Goal: Task Accomplishment & Management: Manage account settings

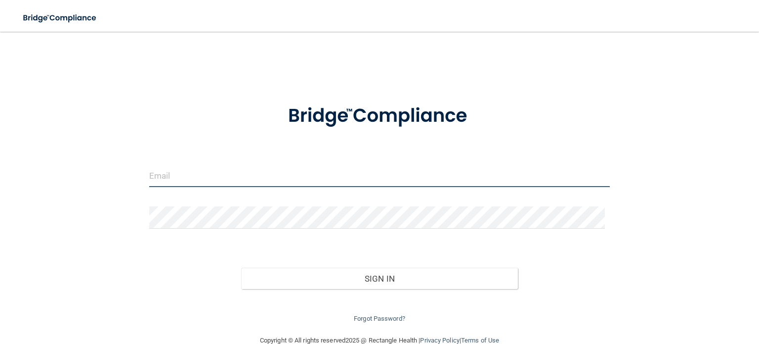
type input "[EMAIL_ADDRESS][DOMAIN_NAME]"
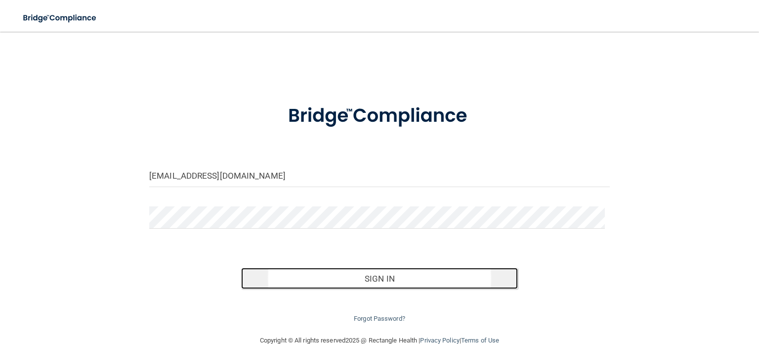
click at [379, 278] on button "Sign In" at bounding box center [379, 278] width 276 height 22
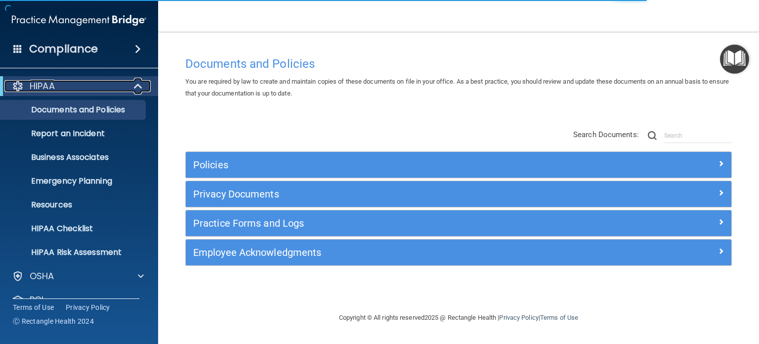
click at [131, 86] on div at bounding box center [139, 86] width 24 height 12
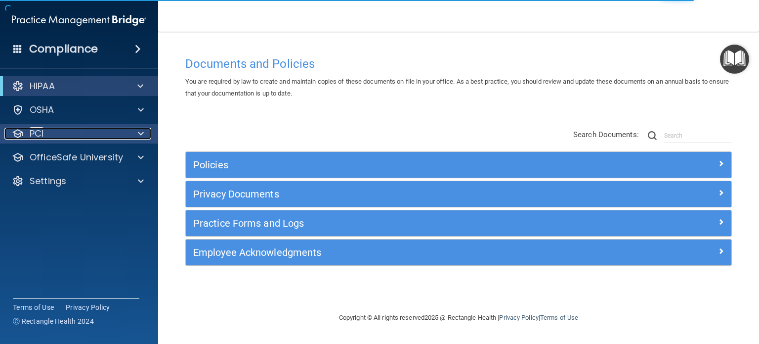
click at [136, 137] on div at bounding box center [139, 134] width 25 height 12
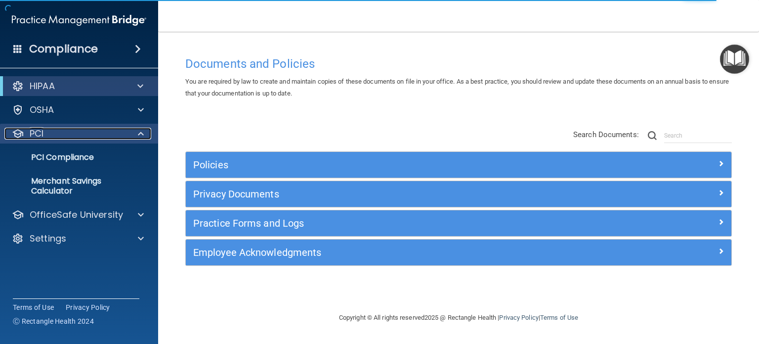
click at [137, 136] on div at bounding box center [139, 134] width 25 height 12
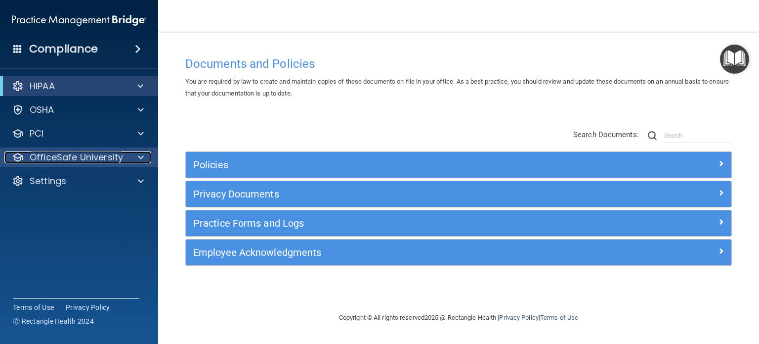
click at [138, 156] on span at bounding box center [141, 157] width 6 height 12
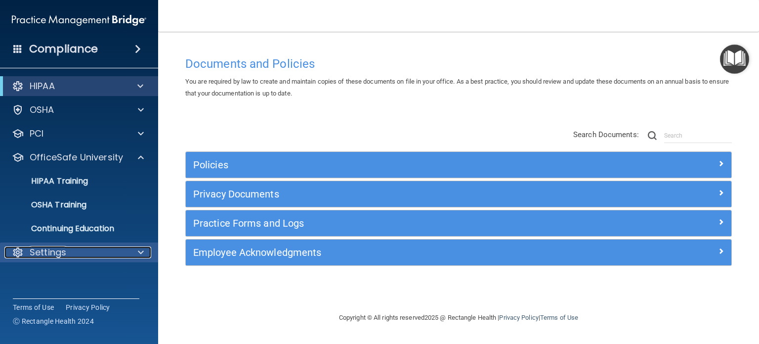
click at [133, 252] on div at bounding box center [139, 252] width 25 height 12
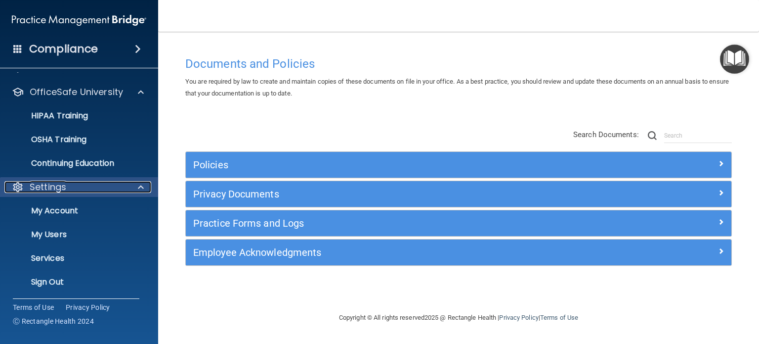
scroll to position [66, 0]
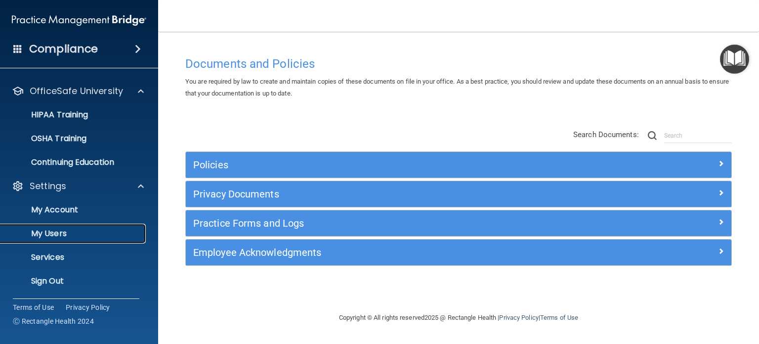
click at [51, 235] on p "My Users" at bounding box center [73, 233] width 135 height 10
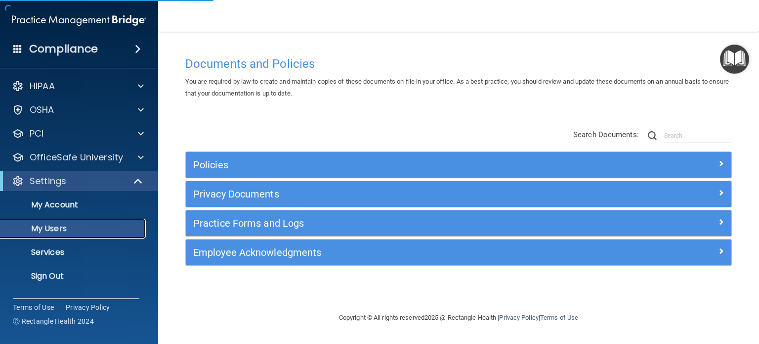
click at [55, 226] on p "My Users" at bounding box center [73, 228] width 135 height 10
select select "20"
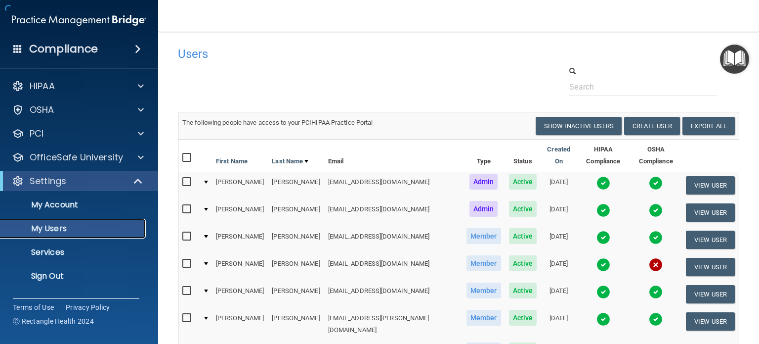
click at [55, 226] on p "My Users" at bounding box center [73, 228] width 135 height 10
click at [686, 258] on button "View User" at bounding box center [710, 267] width 49 height 18
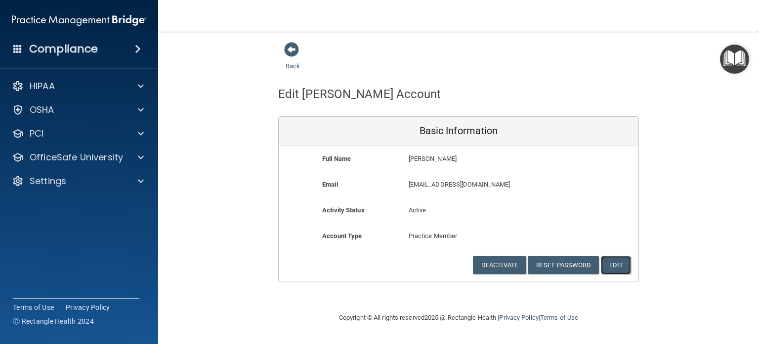
click at [624, 262] on button "Edit" at bounding box center [616, 265] width 30 height 18
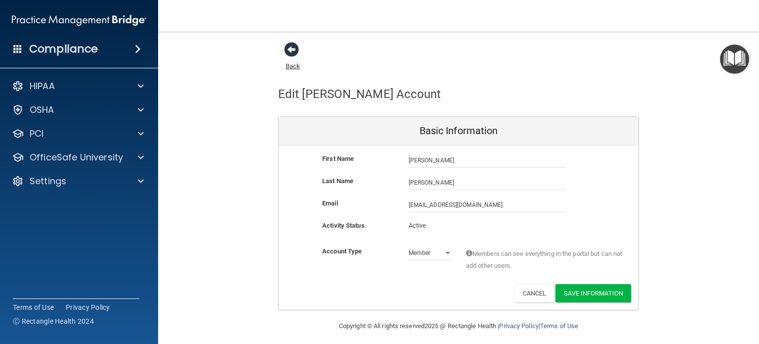
click at [285, 46] on span at bounding box center [291, 49] width 15 height 15
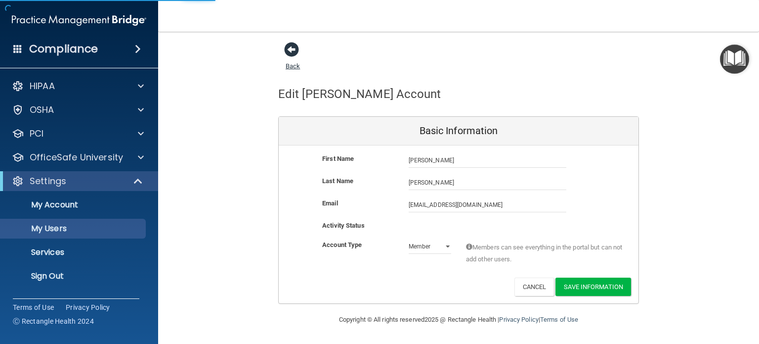
click at [286, 46] on span at bounding box center [291, 49] width 15 height 15
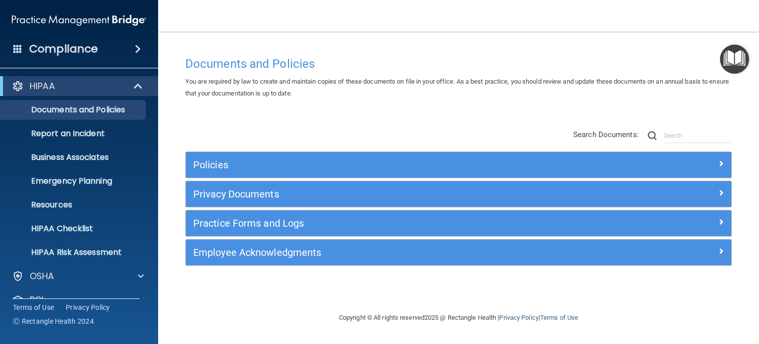
scroll to position [66, 0]
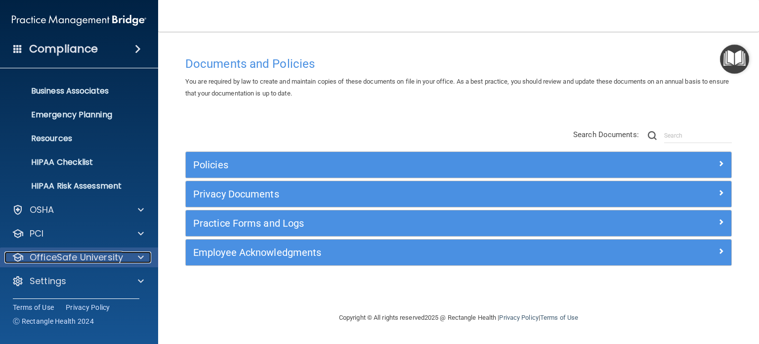
click at [92, 260] on p "OfficeSafe University" at bounding box center [76, 257] width 93 height 12
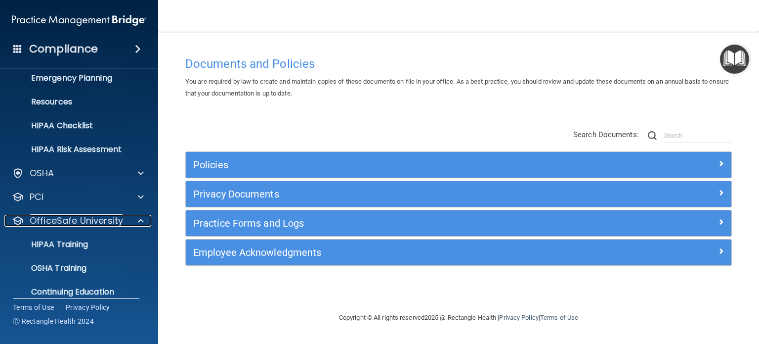
scroll to position [137, 0]
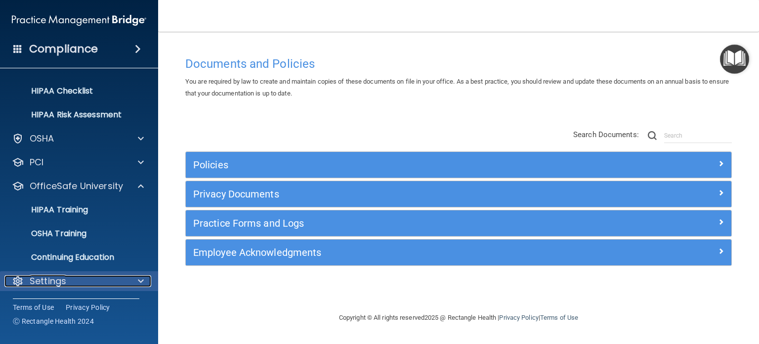
click at [89, 277] on div "Settings" at bounding box center [65, 281] width 123 height 12
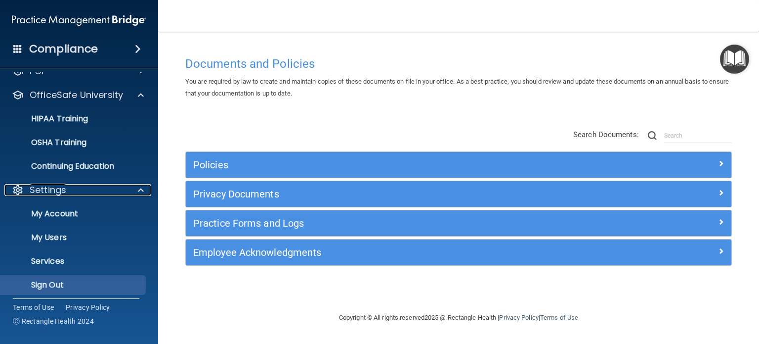
scroll to position [232, 0]
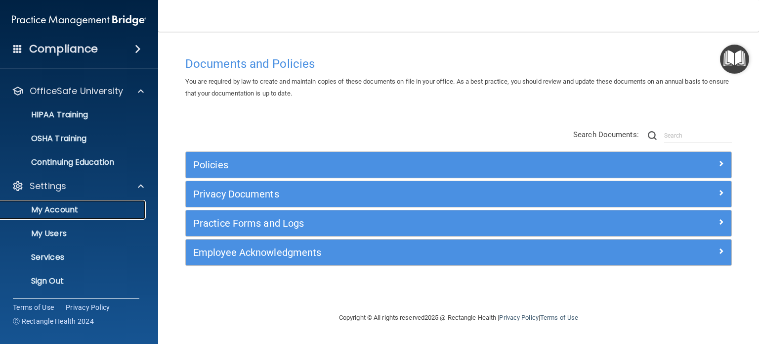
click at [67, 205] on p "My Account" at bounding box center [73, 210] width 135 height 10
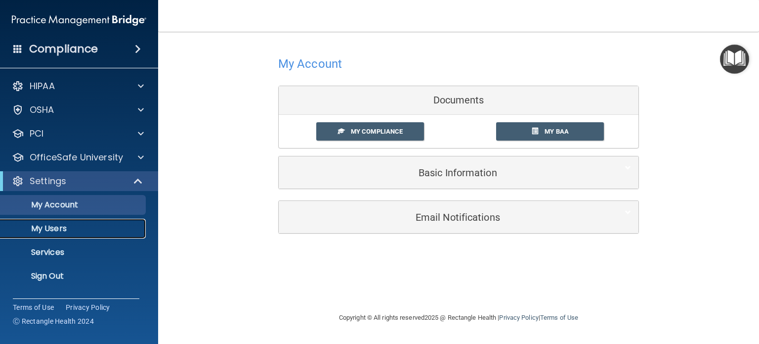
click at [53, 229] on p "My Users" at bounding box center [73, 228] width 135 height 10
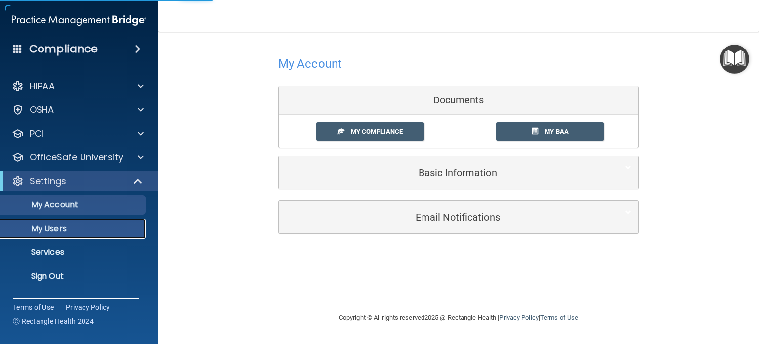
select select "20"
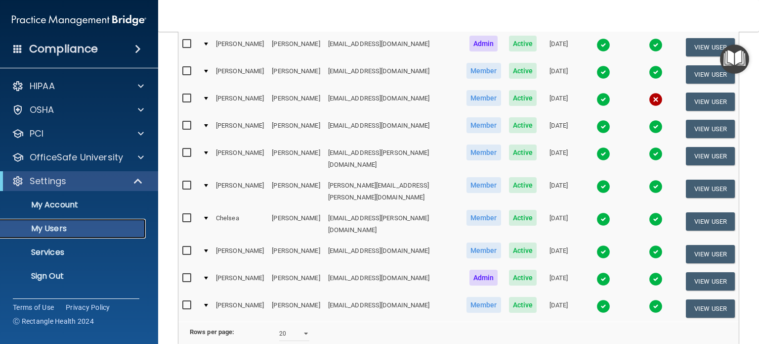
scroll to position [139, 0]
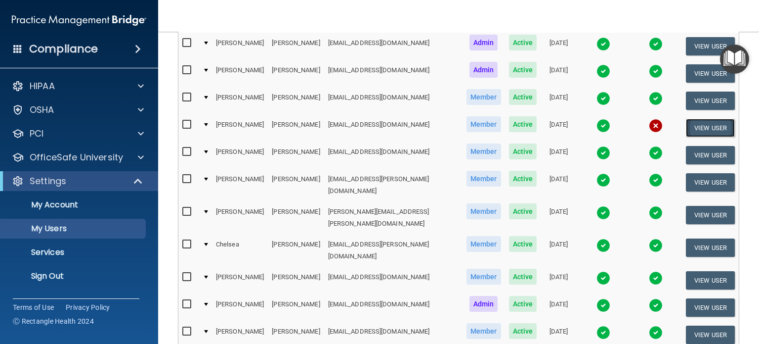
click at [705, 119] on button "View User" at bounding box center [710, 128] width 49 height 18
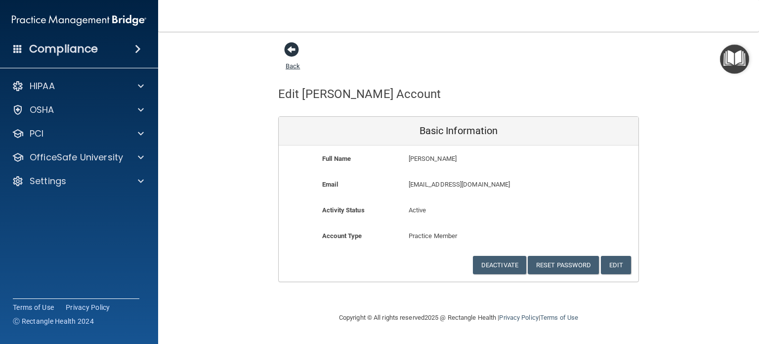
click at [295, 49] on span at bounding box center [291, 49] width 15 height 15
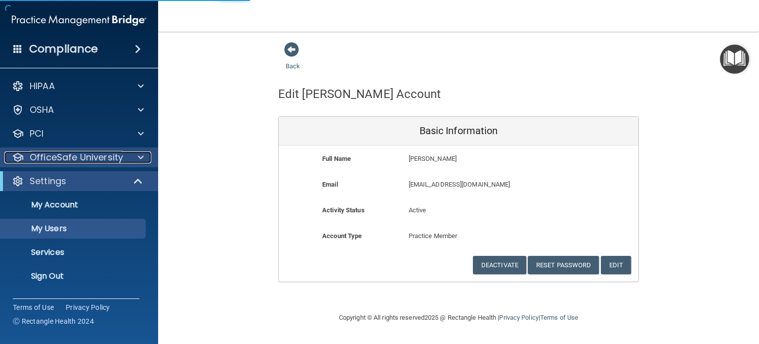
select select "20"
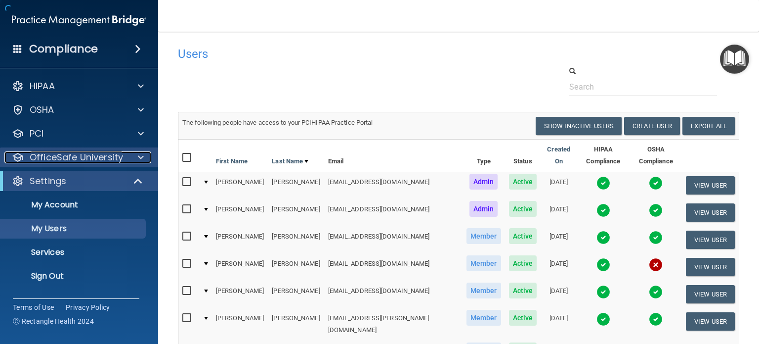
click at [142, 155] on span at bounding box center [141, 157] width 6 height 12
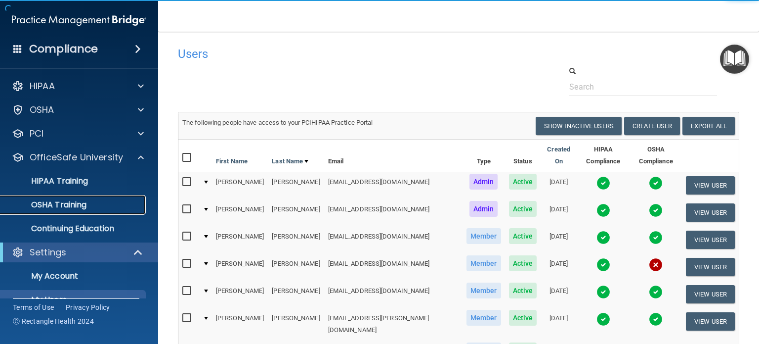
click at [62, 202] on p "OSHA Training" at bounding box center [46, 205] width 80 height 10
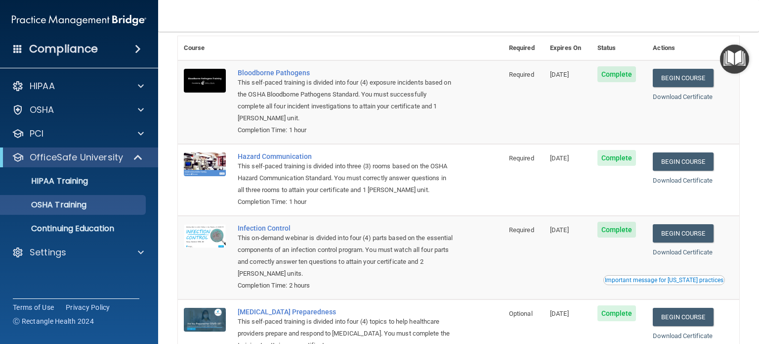
scroll to position [31, 0]
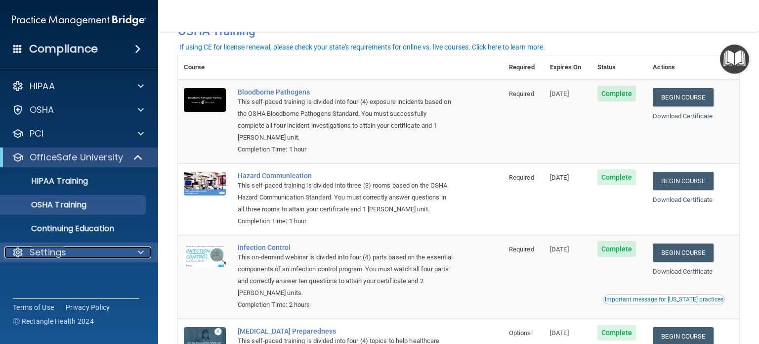
click at [127, 251] on div at bounding box center [139, 252] width 25 height 12
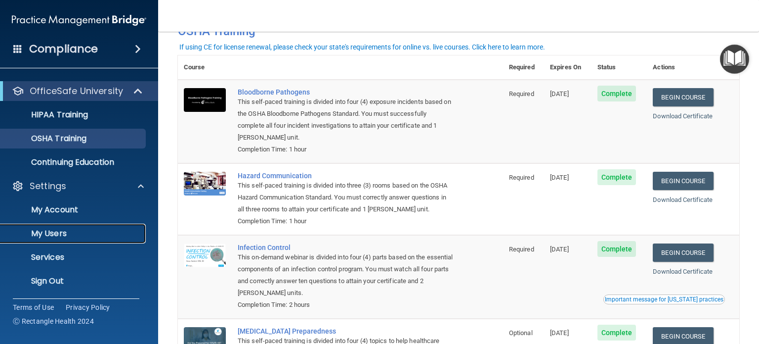
click at [77, 233] on p "My Users" at bounding box center [73, 233] width 135 height 10
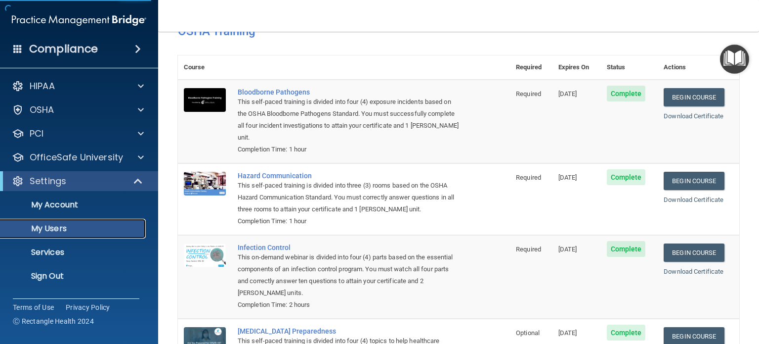
click at [78, 231] on p "My Users" at bounding box center [73, 228] width 135 height 10
select select "20"
